Goal: Check status: Check status

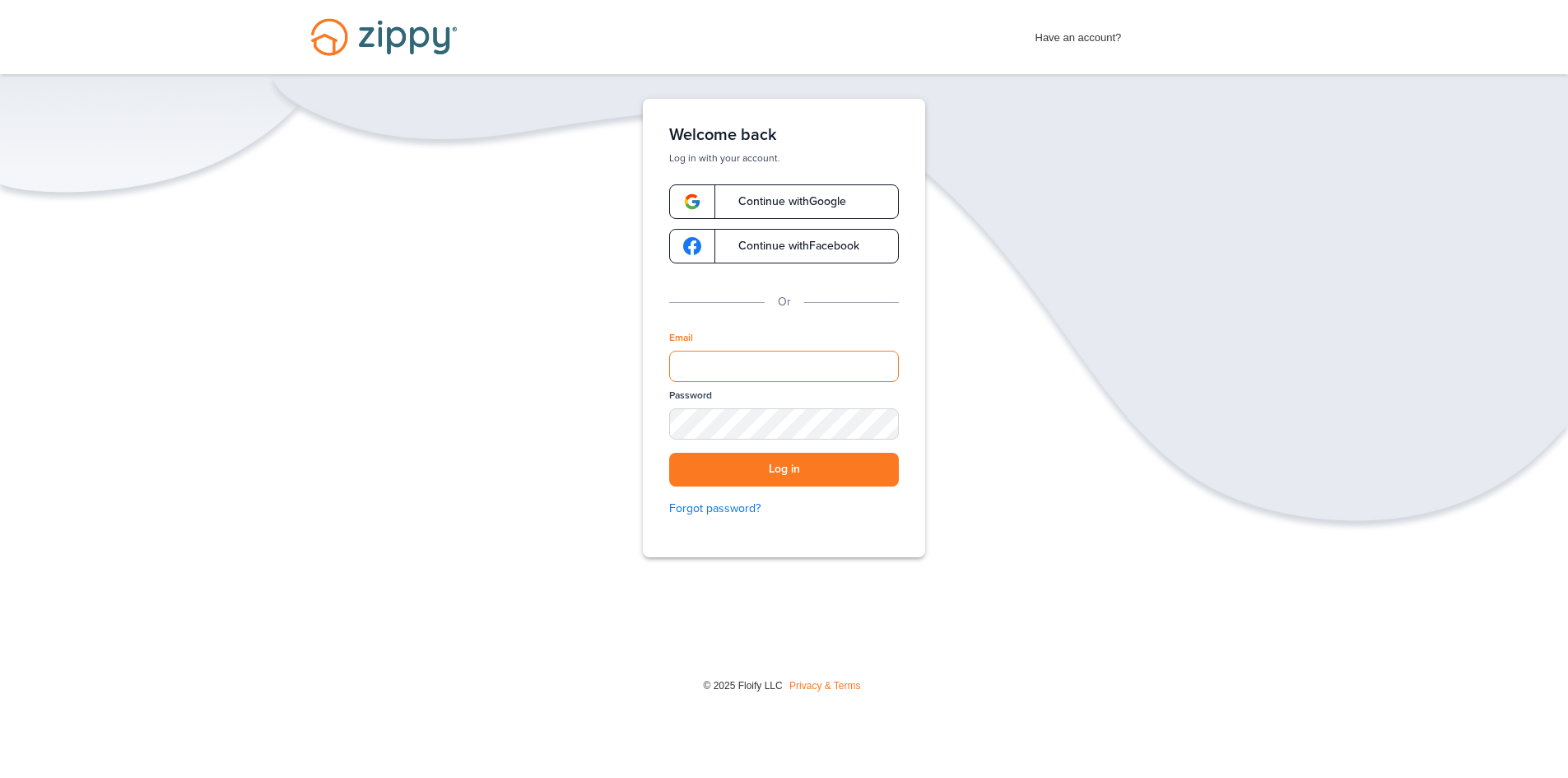
click at [787, 367] on input "Email" at bounding box center [784, 366] width 230 height 31
type input "**********"
click at [670, 453] on button "Log in" at bounding box center [784, 469] width 230 height 34
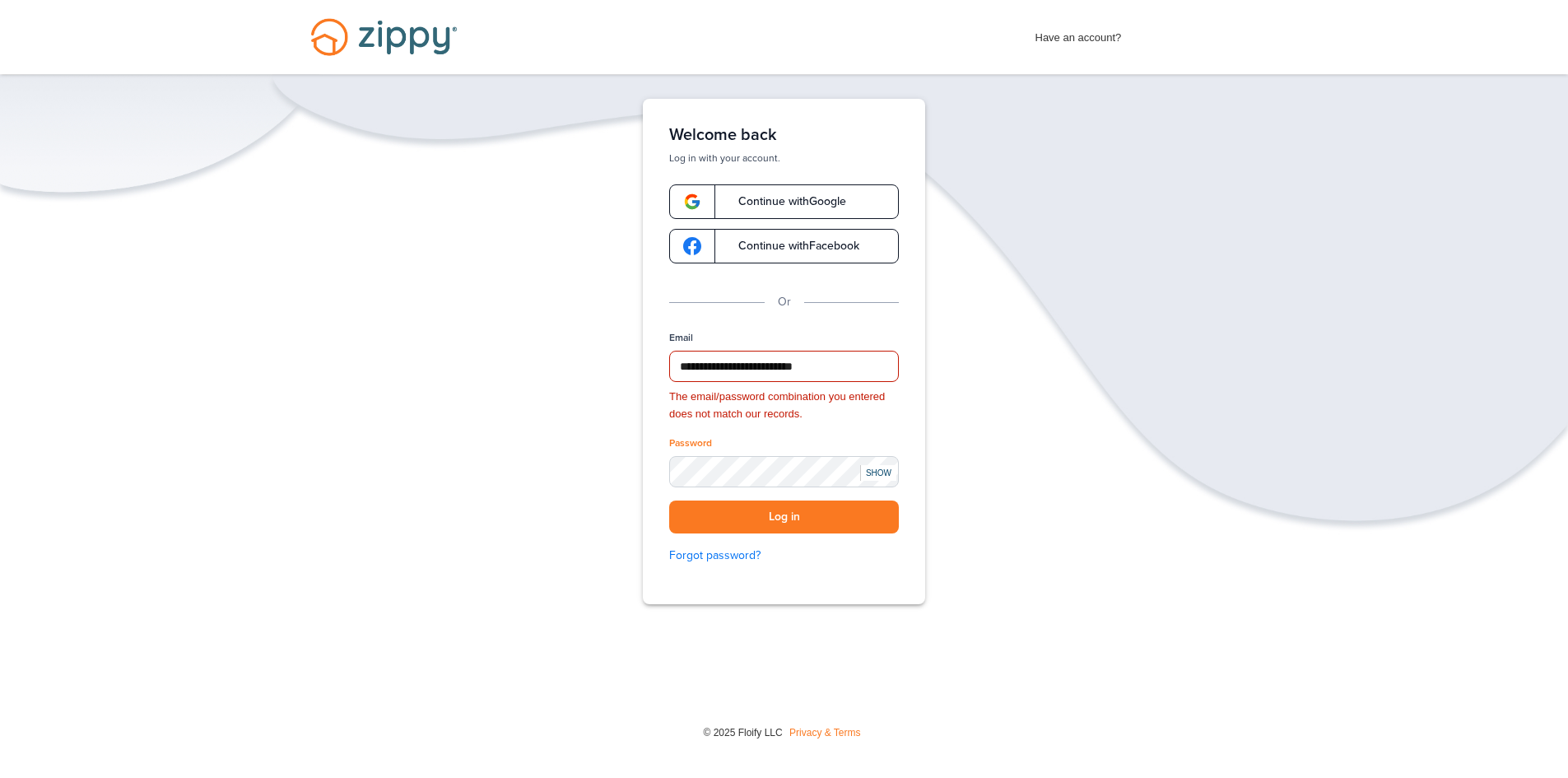
click at [884, 471] on div "SHOW" at bounding box center [878, 473] width 36 height 15
click at [879, 469] on div "HIDE" at bounding box center [878, 473] width 36 height 15
click at [825, 519] on button "Log in" at bounding box center [784, 517] width 230 height 34
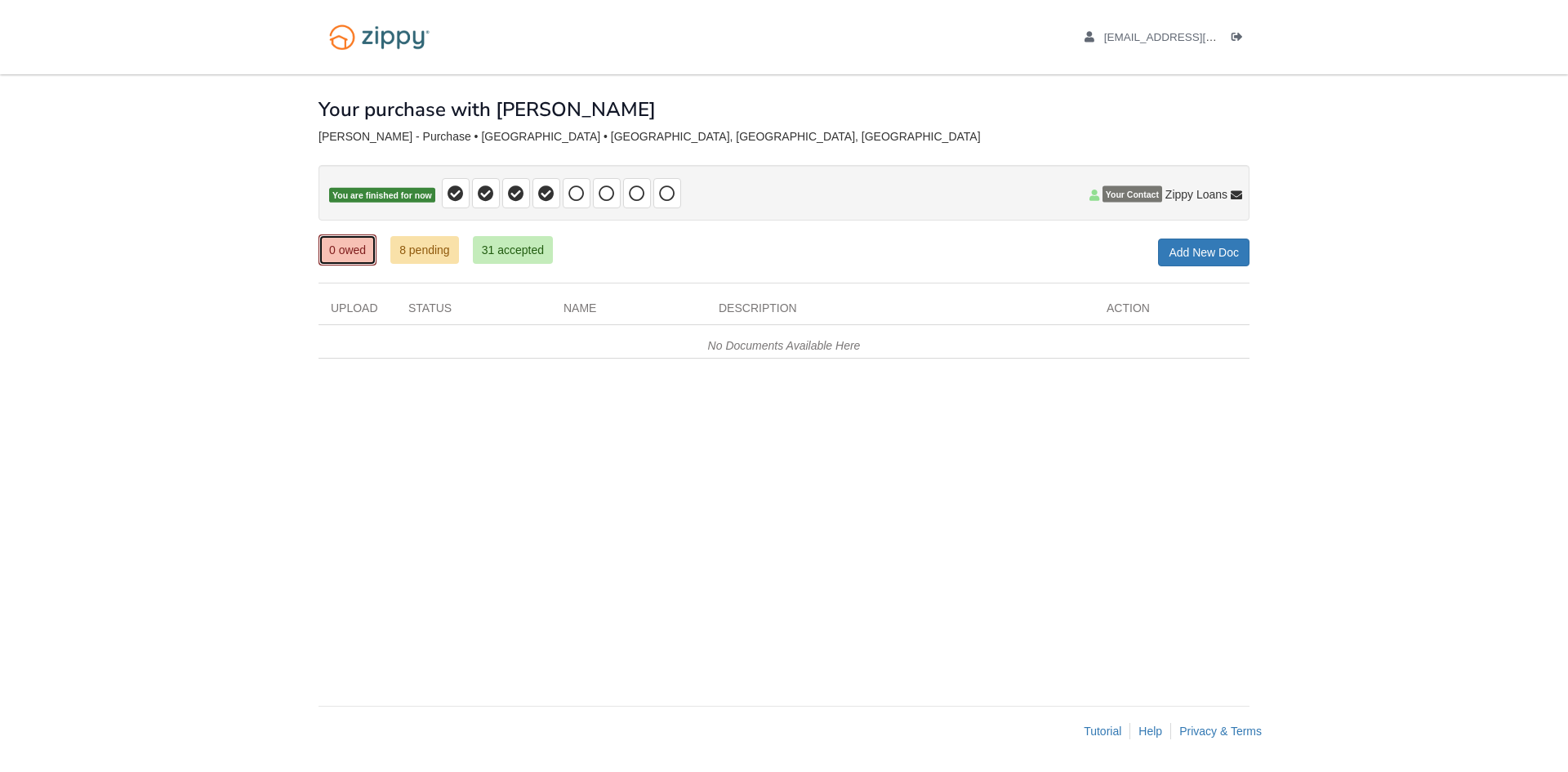
click at [357, 256] on link "0 owed" at bounding box center [347, 250] width 58 height 31
click at [415, 253] on link "8 pending" at bounding box center [425, 250] width 69 height 28
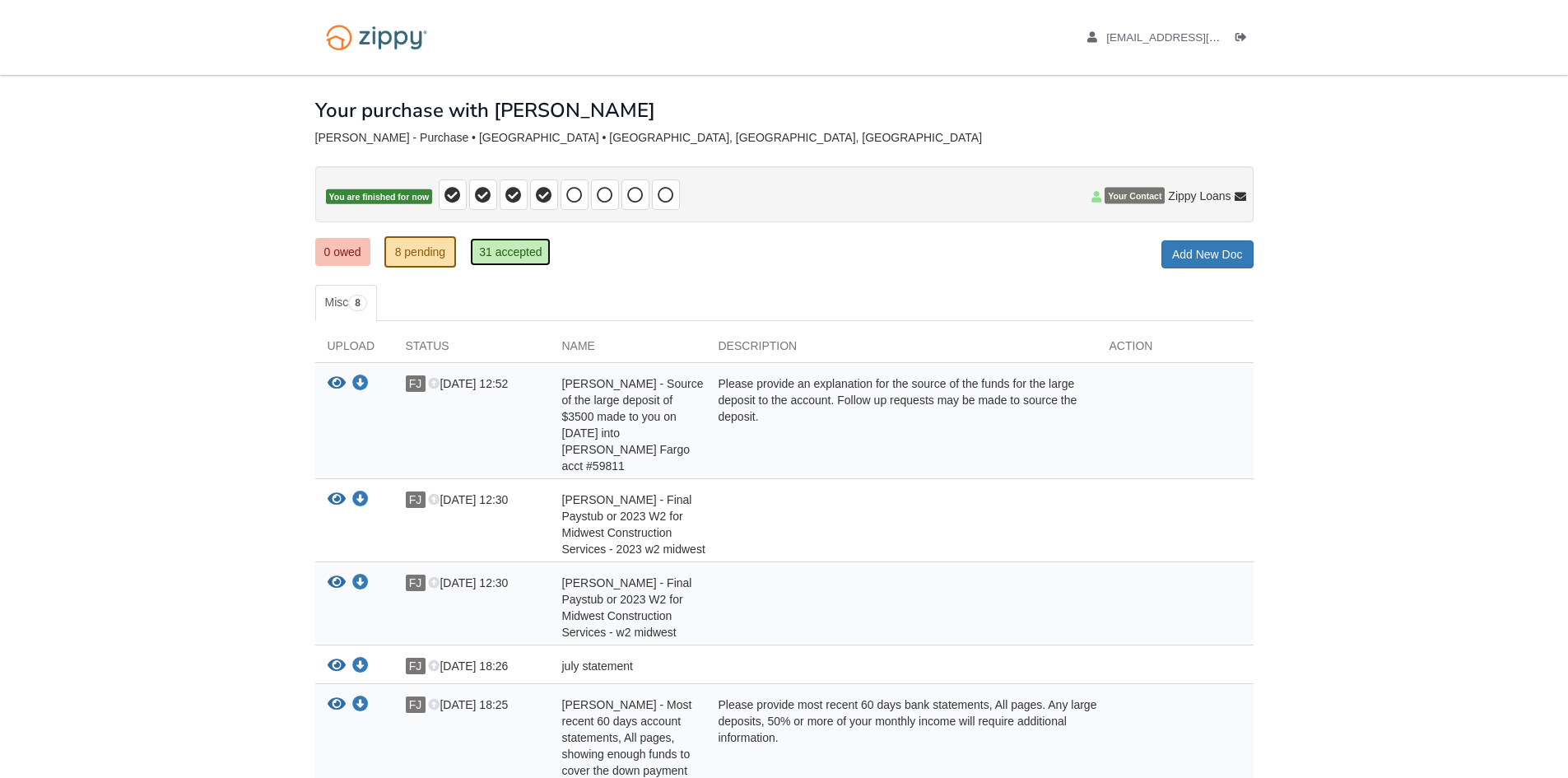
click at [526, 247] on link "31 accepted" at bounding box center [510, 252] width 81 height 28
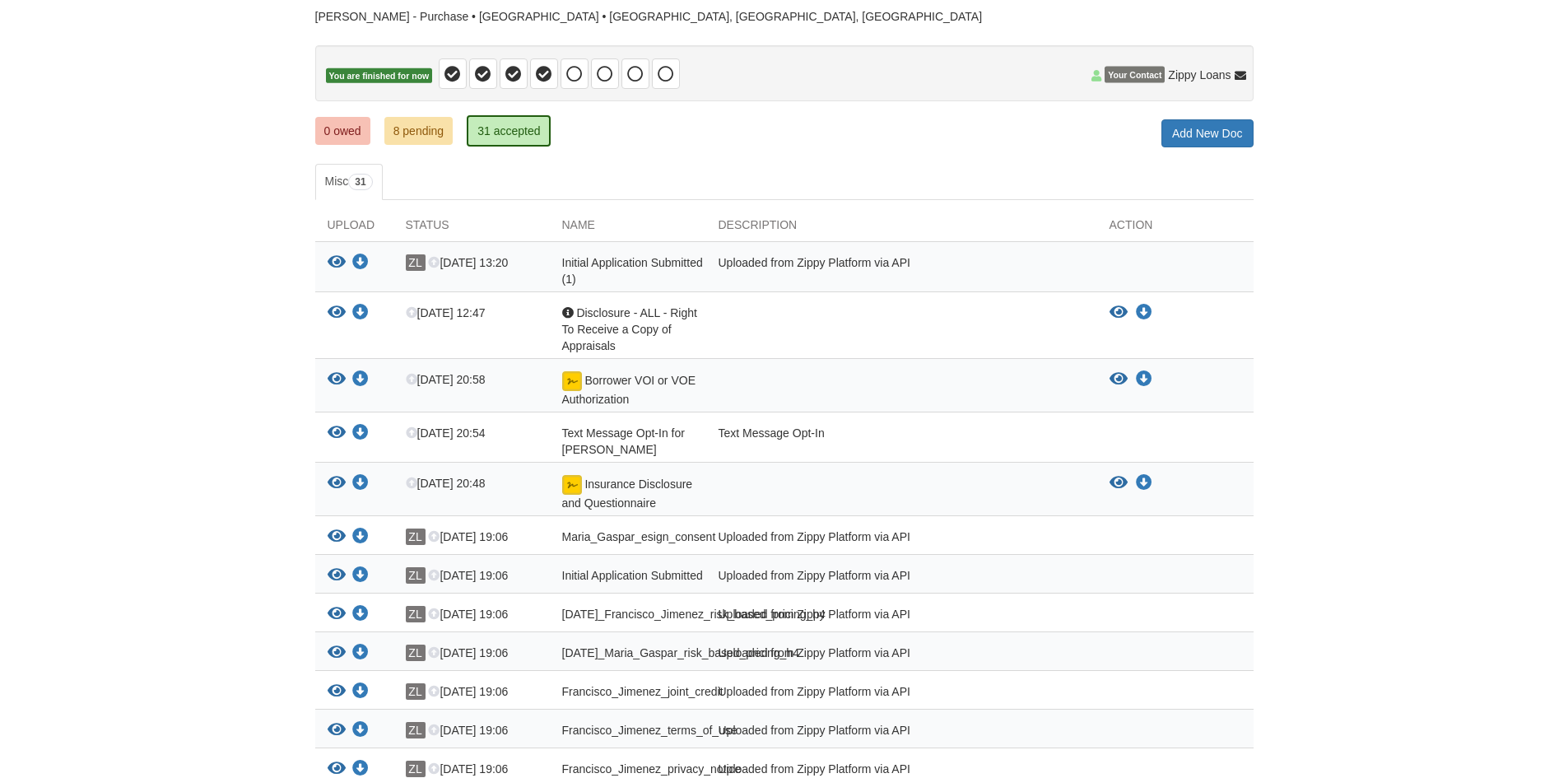
scroll to position [83, 0]
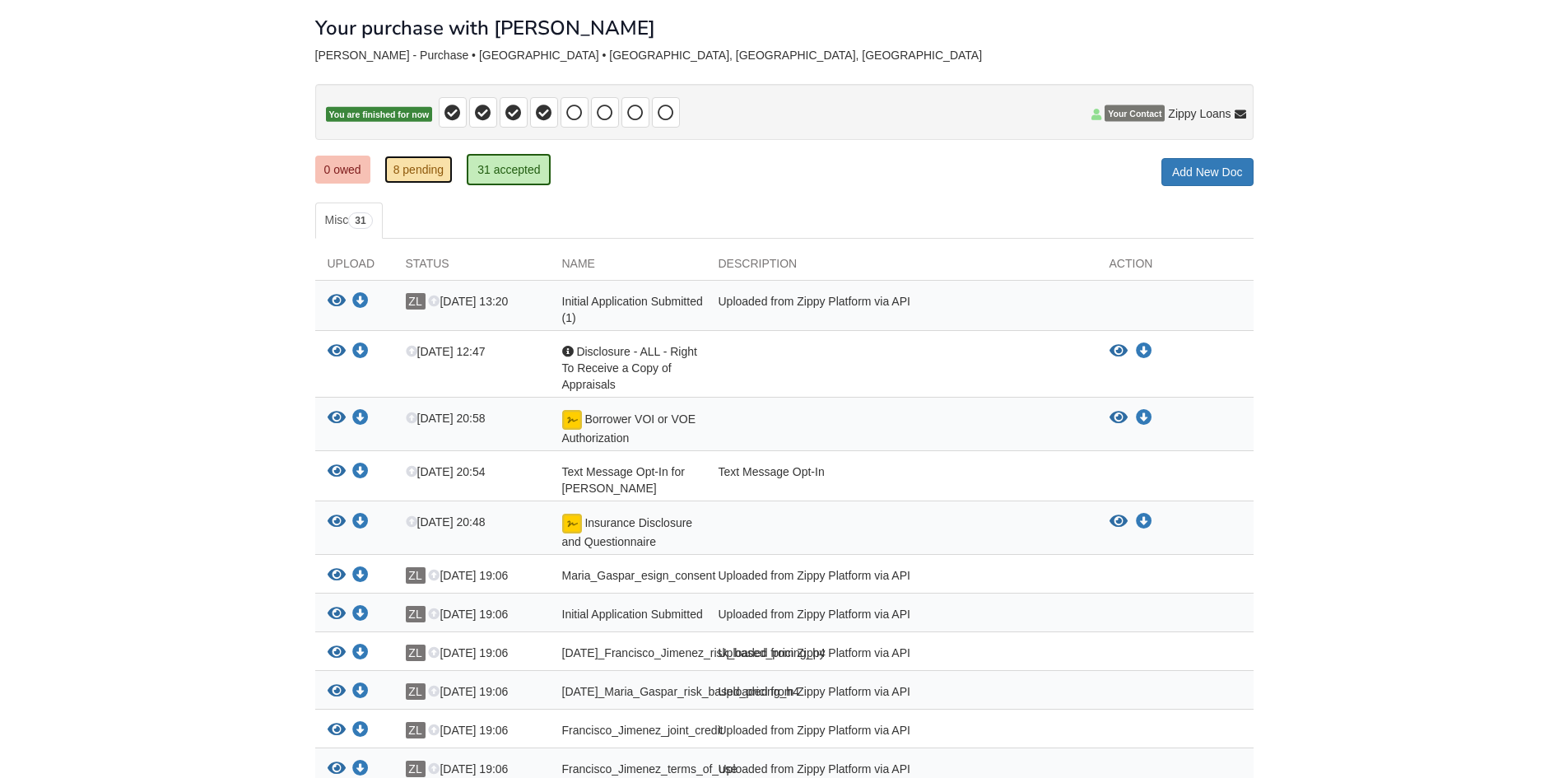
click at [424, 168] on link "8 pending" at bounding box center [419, 169] width 69 height 28
